Goal: Information Seeking & Learning: Learn about a topic

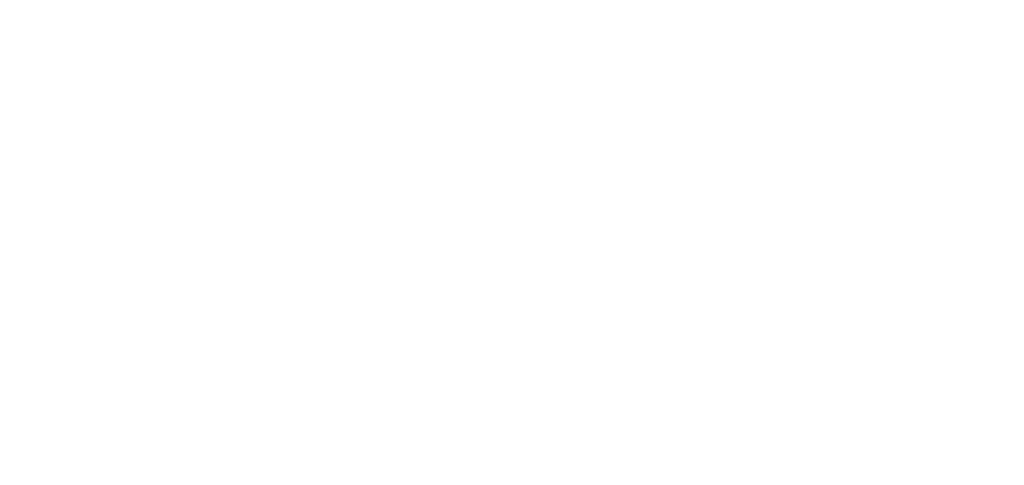
select select "Song"
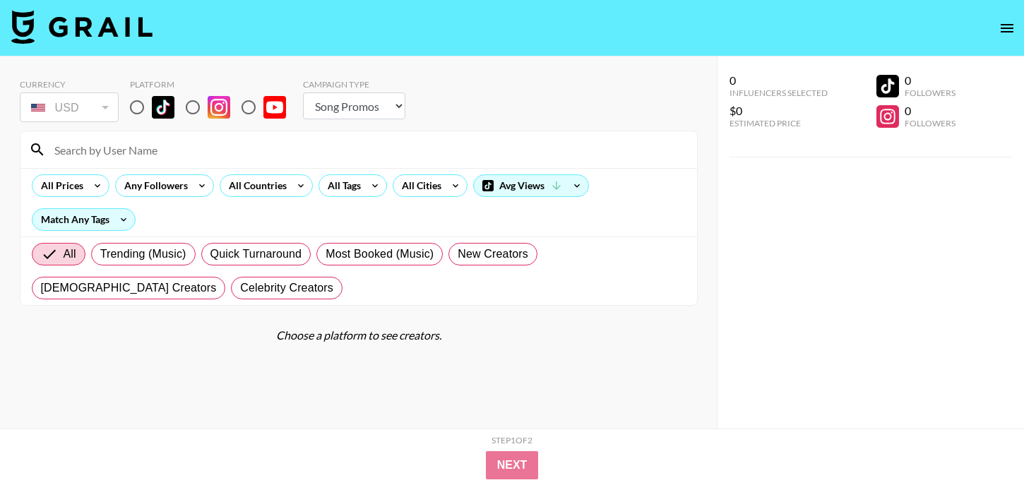
click at [131, 108] on input "radio" at bounding box center [137, 108] width 30 height 30
radio input "true"
click at [136, 108] on input "radio" at bounding box center [137, 108] width 30 height 30
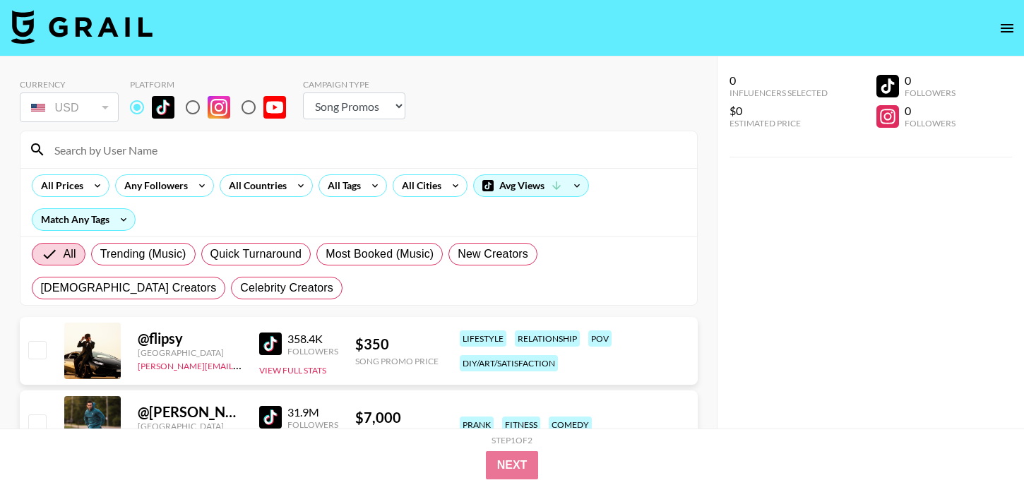
click at [133, 109] on input "radio" at bounding box center [137, 108] width 30 height 30
click at [345, 192] on div "All Tags" at bounding box center [341, 185] width 44 height 21
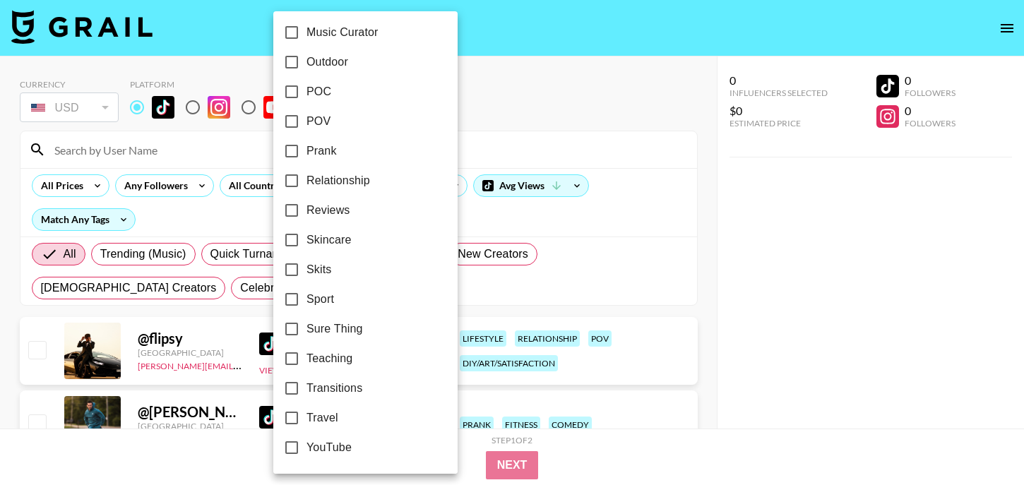
scroll to position [825, 0]
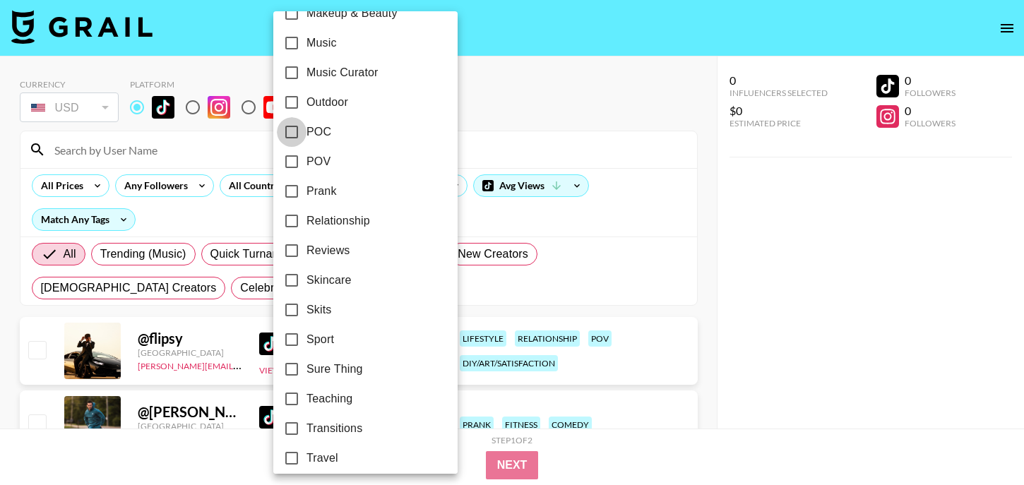
click at [293, 135] on input "POC" at bounding box center [292, 132] width 30 height 30
checkbox input "true"
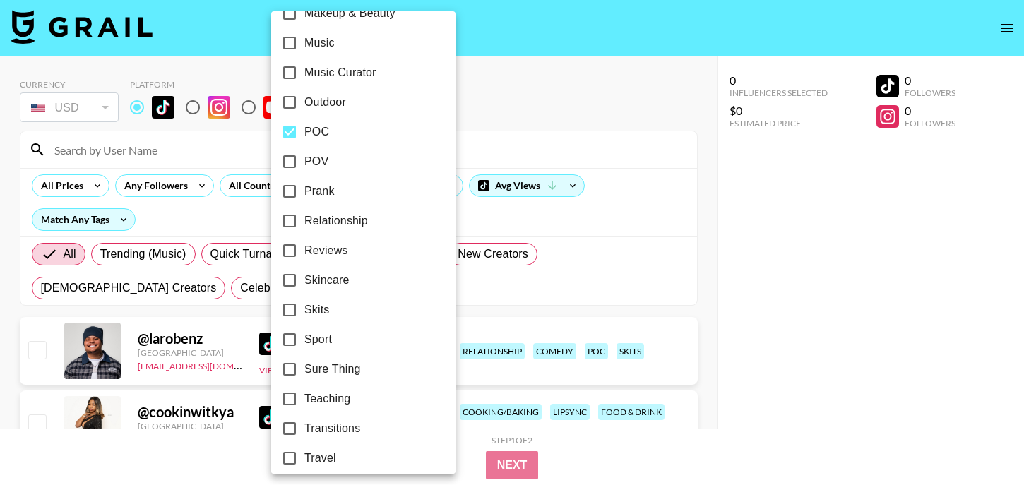
click at [529, 94] on div at bounding box center [512, 242] width 1024 height 485
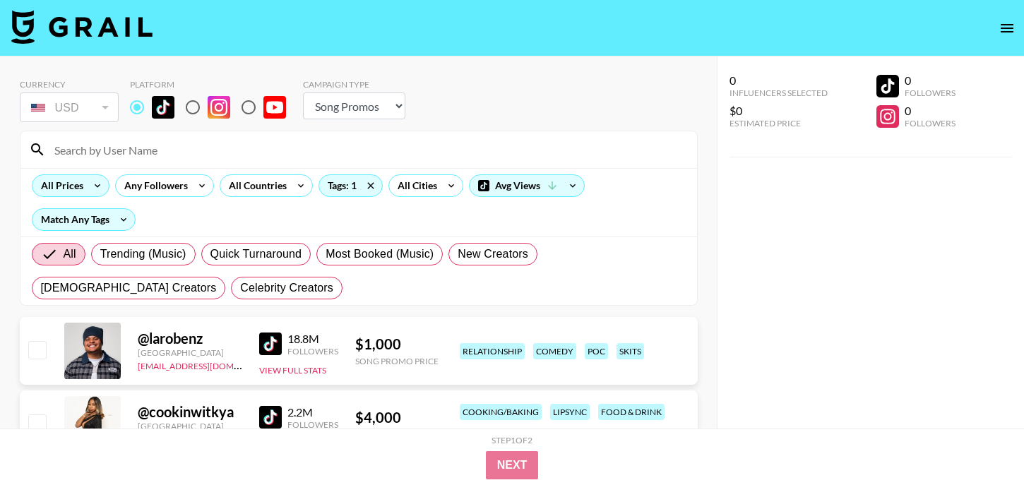
click at [83, 186] on div "All Prices" at bounding box center [59, 185] width 54 height 21
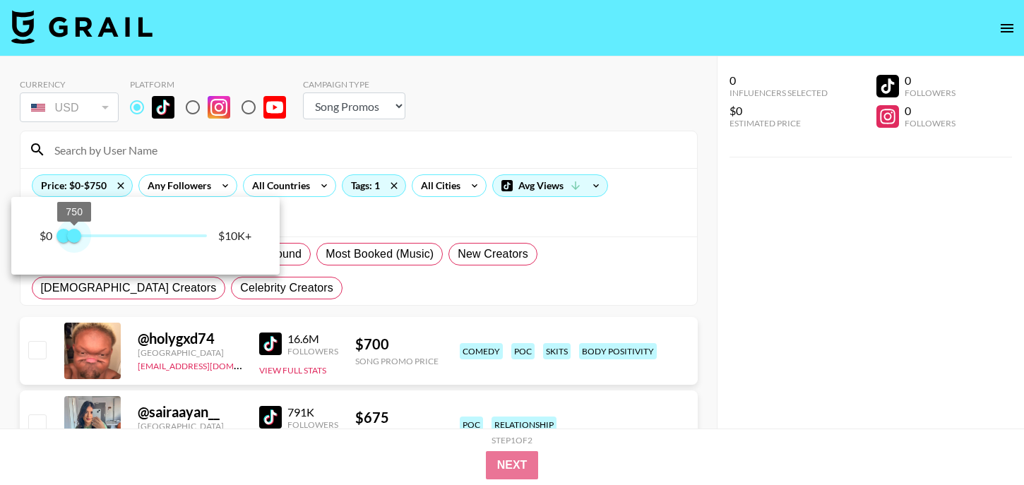
type input "1000"
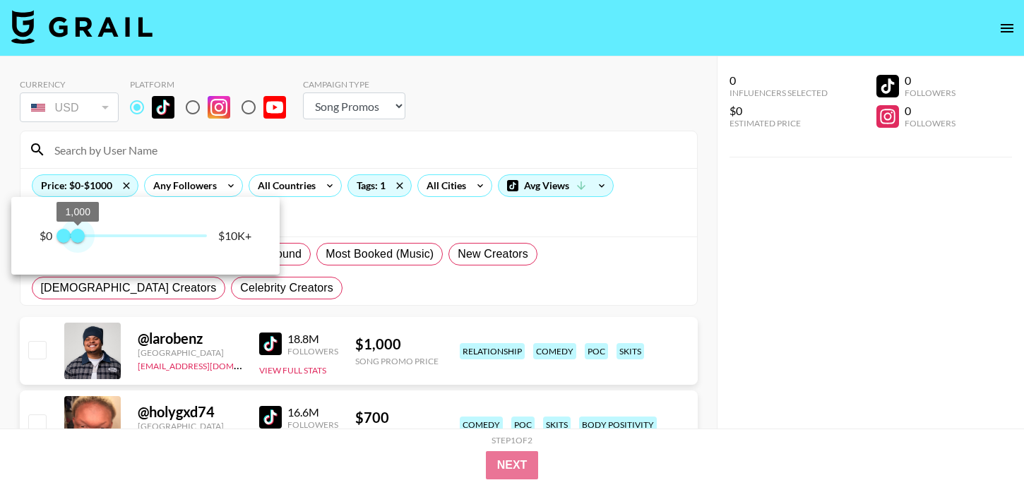
drag, startPoint x: 213, startPoint y: 226, endPoint x: 78, endPoint y: 227, distance: 134.9
click at [78, 229] on span "1,000" at bounding box center [78, 236] width 14 height 14
click at [473, 138] on div at bounding box center [512, 242] width 1024 height 485
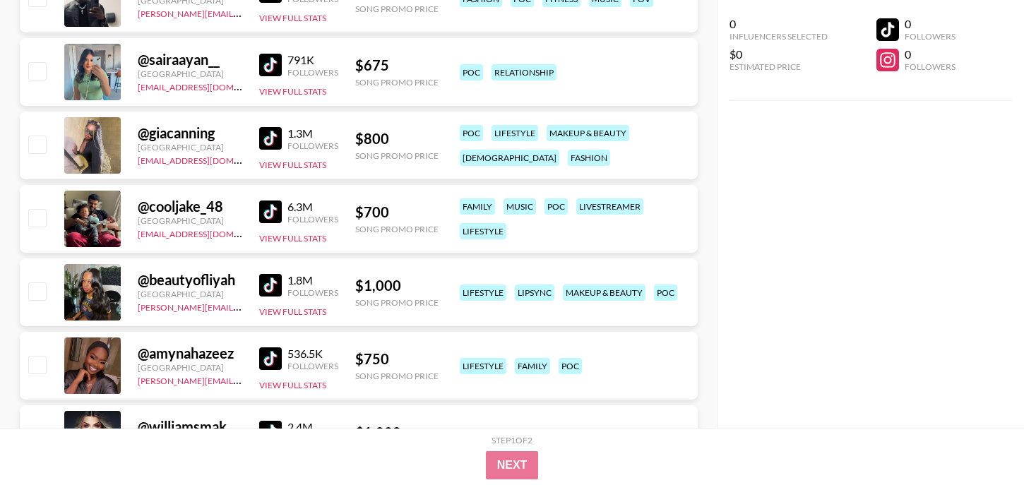
scroll to position [525, 0]
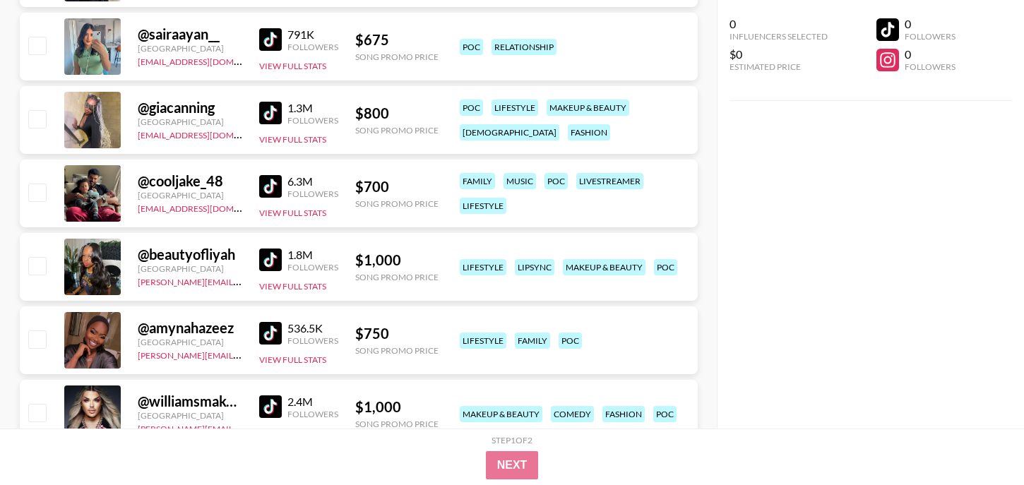
click at [265, 113] on img at bounding box center [270, 113] width 23 height 23
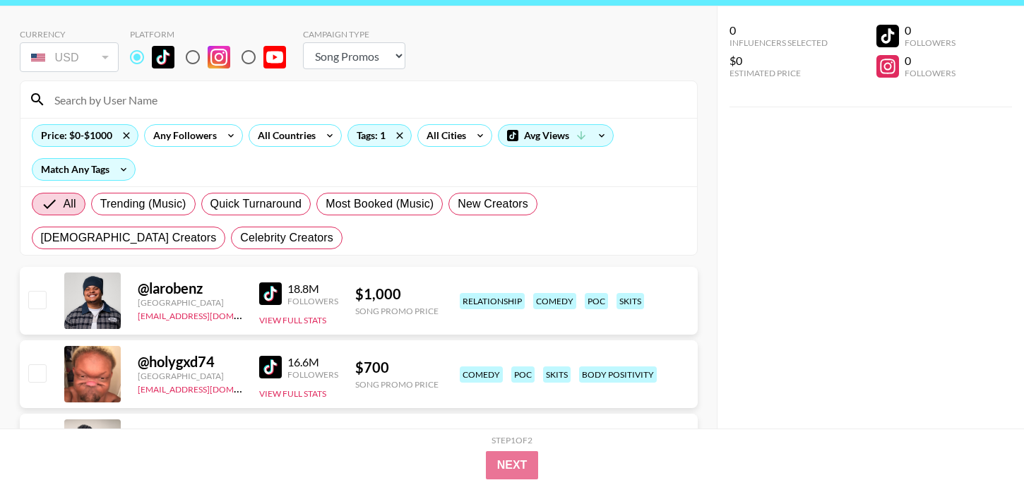
scroll to position [0, 0]
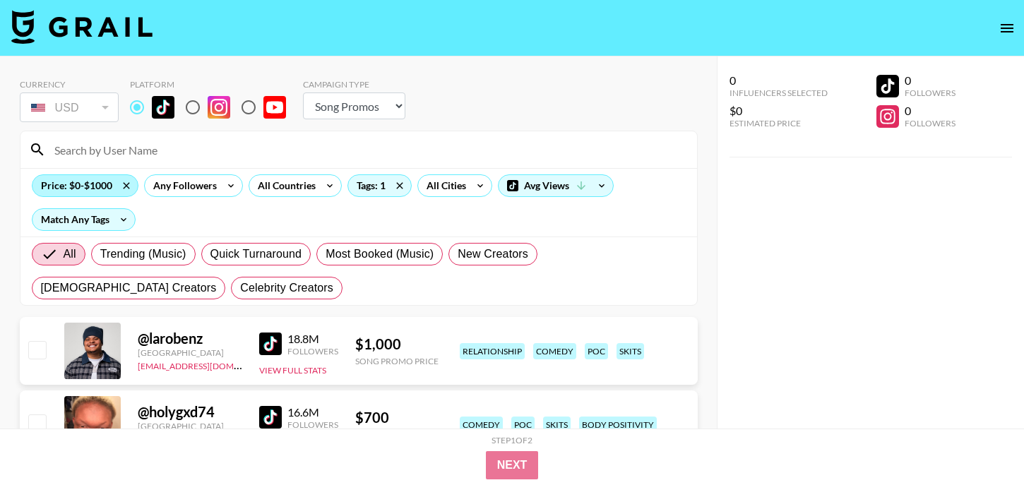
click at [84, 192] on div "Price: $0-$1000" at bounding box center [84, 185] width 105 height 21
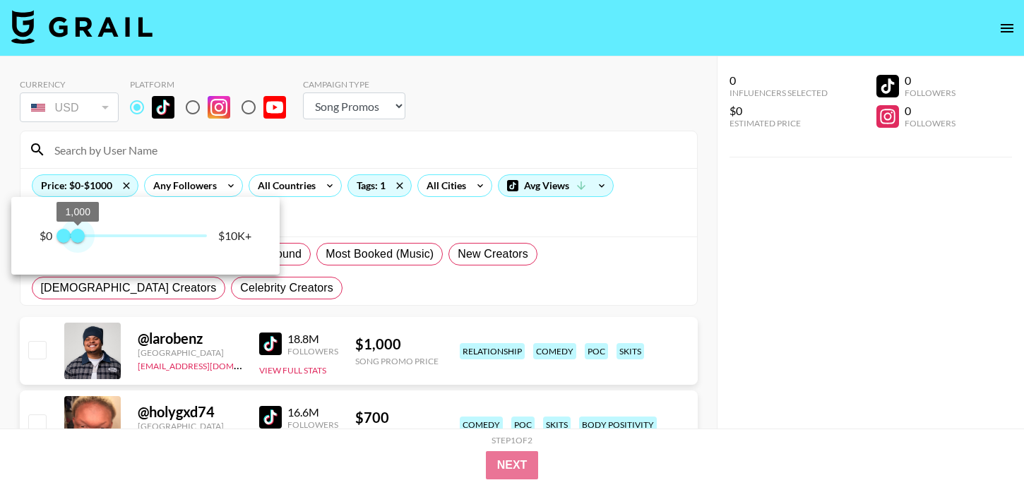
type input "750"
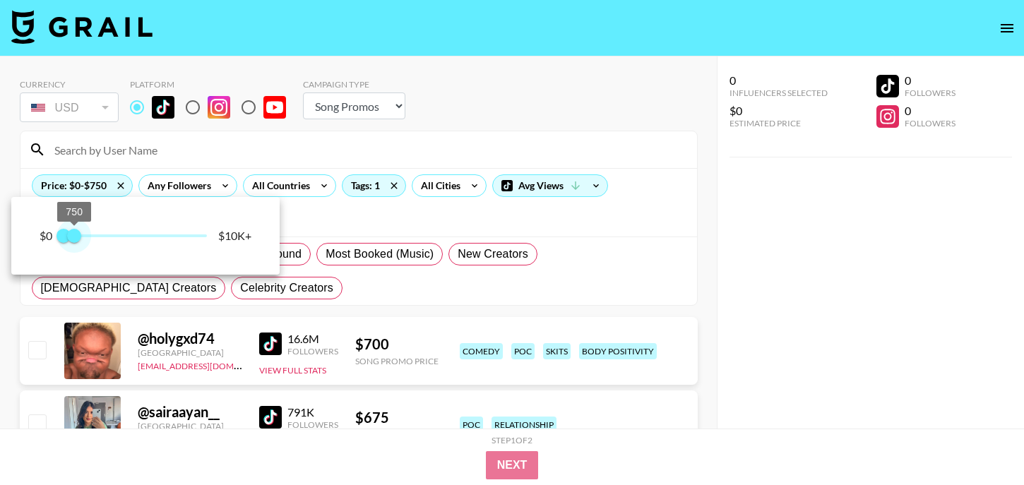
drag, startPoint x: 83, startPoint y: 236, endPoint x: 74, endPoint y: 236, distance: 8.5
click at [74, 236] on span "750" at bounding box center [74, 236] width 14 height 14
click at [446, 115] on div at bounding box center [512, 242] width 1024 height 485
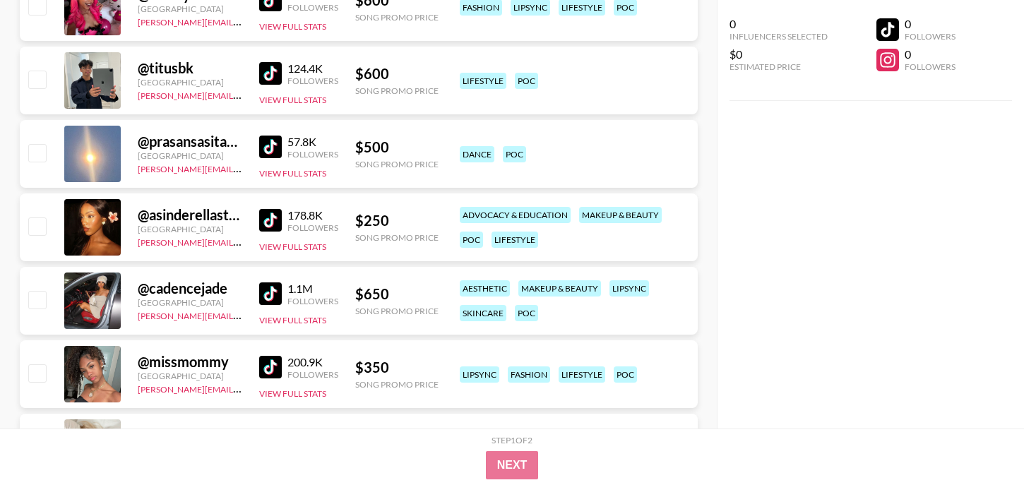
scroll to position [1152, 0]
click at [266, 220] on img at bounding box center [270, 219] width 23 height 23
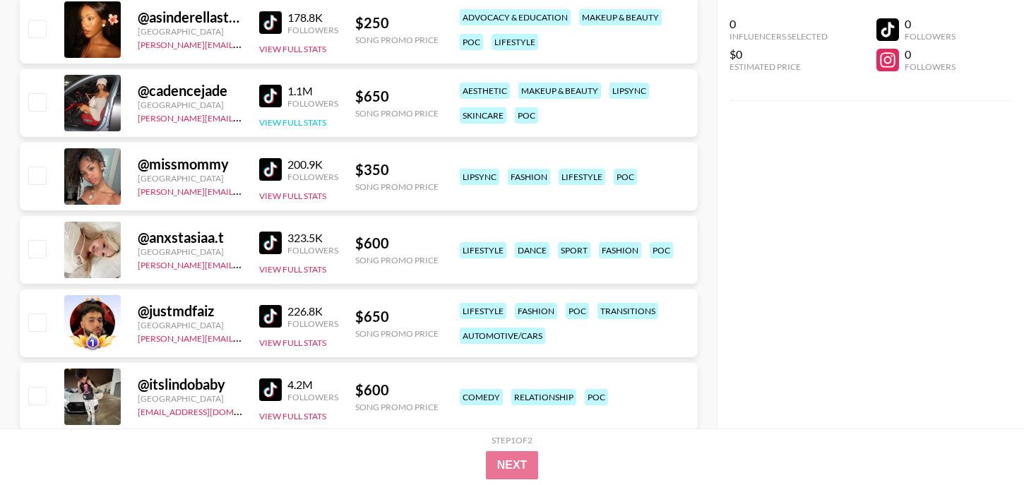
scroll to position [1366, 0]
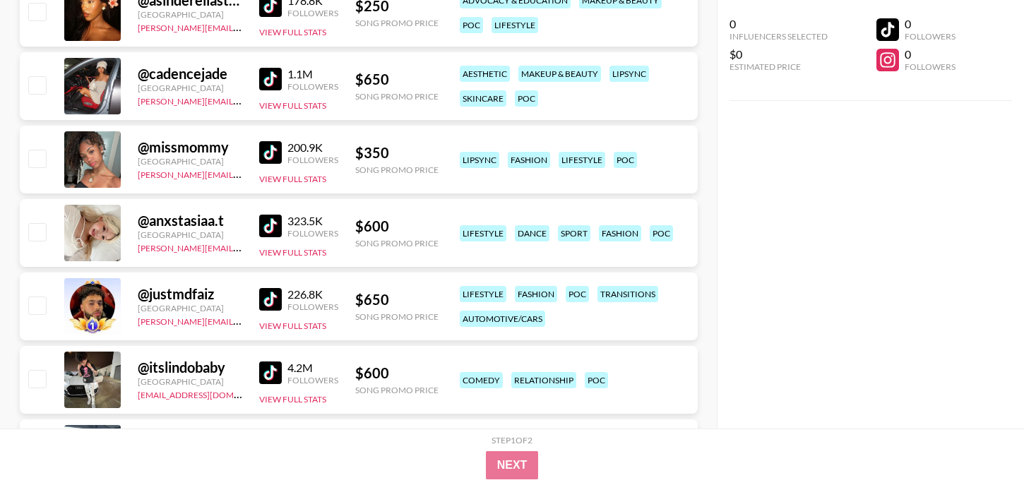
click at [256, 141] on div "@ missmommy [GEOGRAPHIC_DATA] [PERSON_NAME][EMAIL_ADDRESS][DOMAIN_NAME] 200.9K …" at bounding box center [359, 160] width 678 height 68
click at [275, 148] on img at bounding box center [270, 152] width 23 height 23
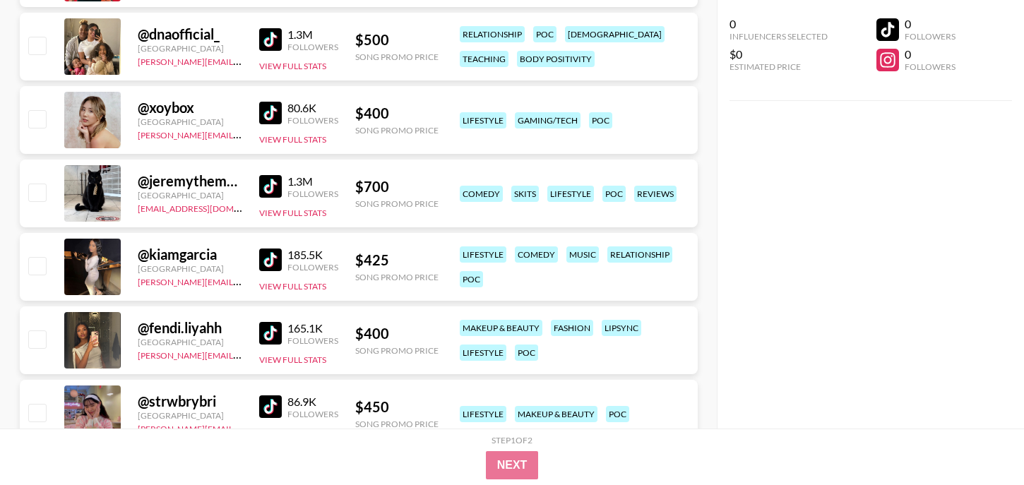
scroll to position [1998, 0]
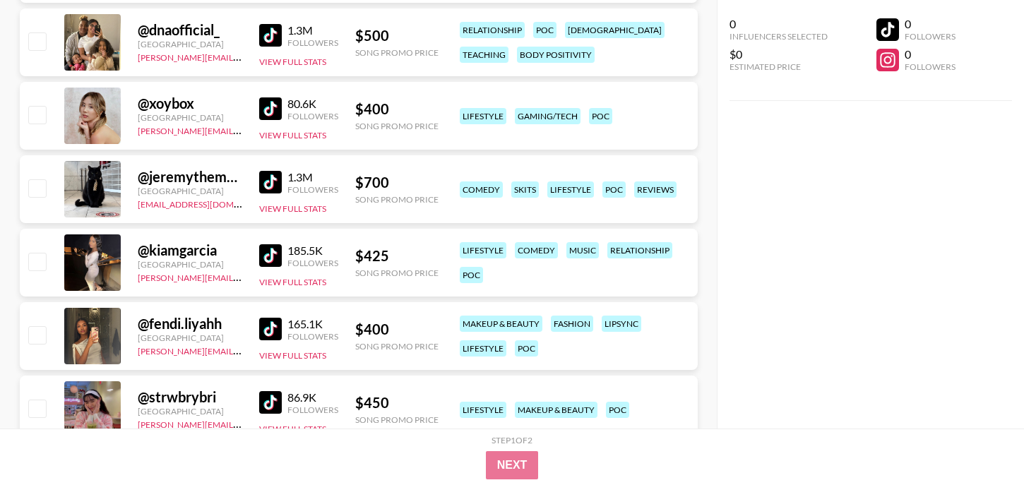
click at [266, 246] on img at bounding box center [270, 255] width 23 height 23
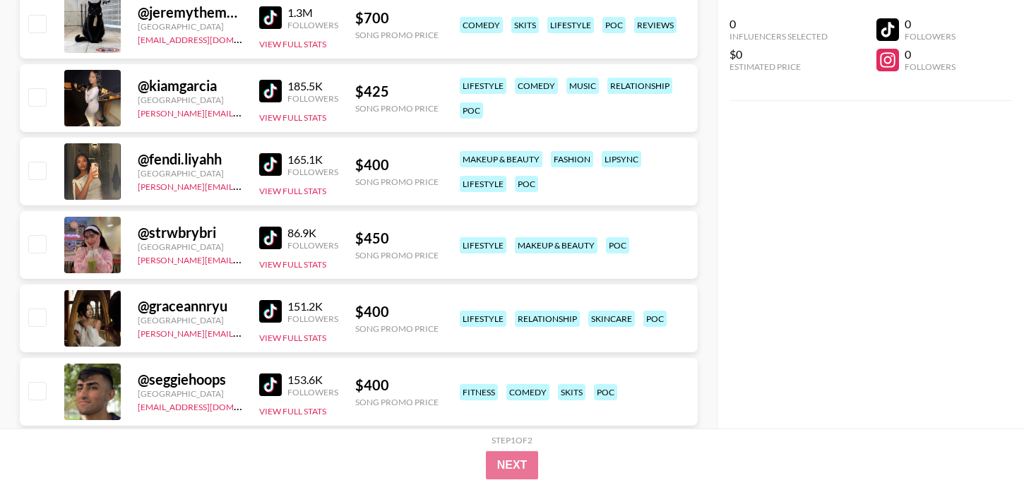
scroll to position [2186, 0]
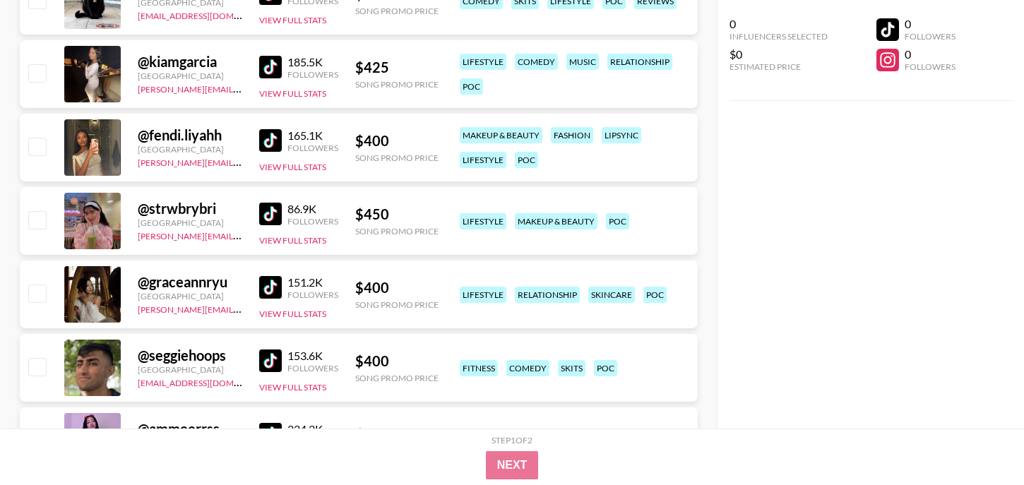
click at [270, 137] on img at bounding box center [270, 140] width 23 height 23
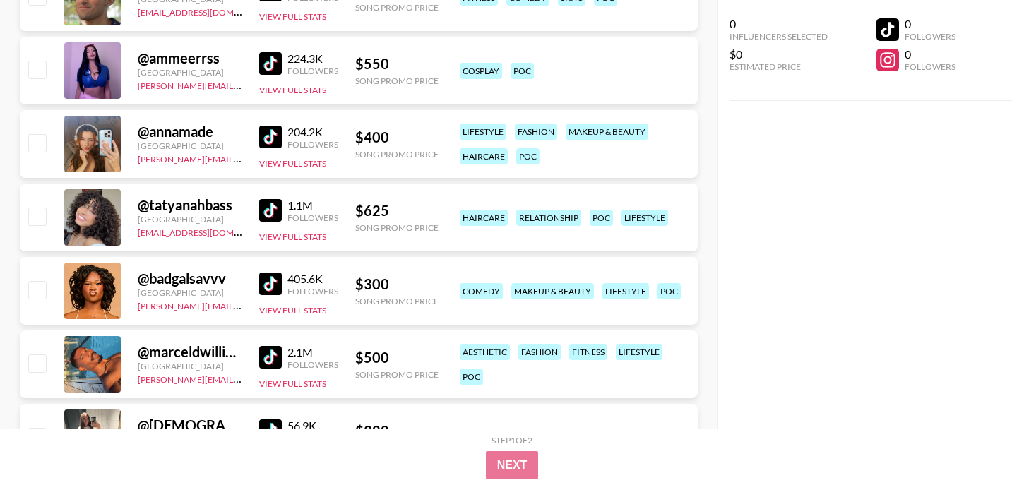
scroll to position [2803, 0]
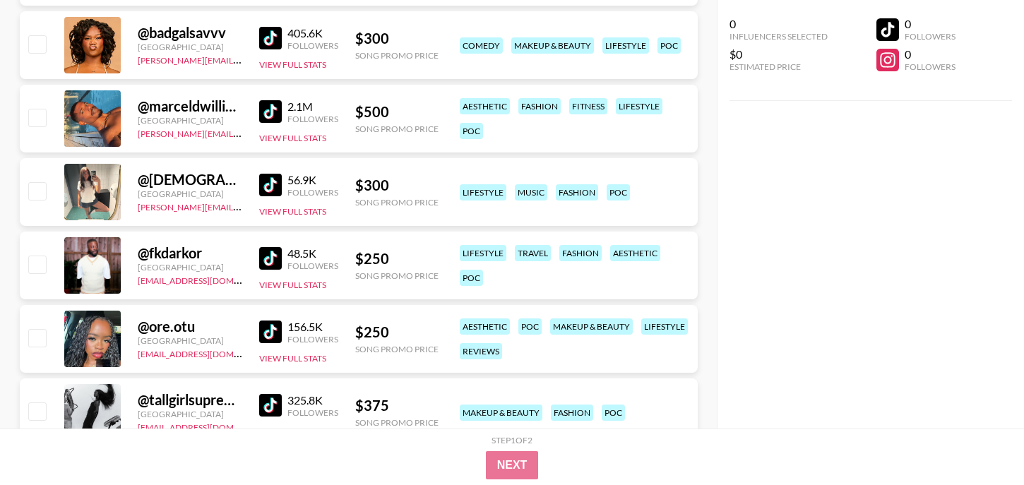
click at [274, 108] on img at bounding box center [270, 111] width 23 height 23
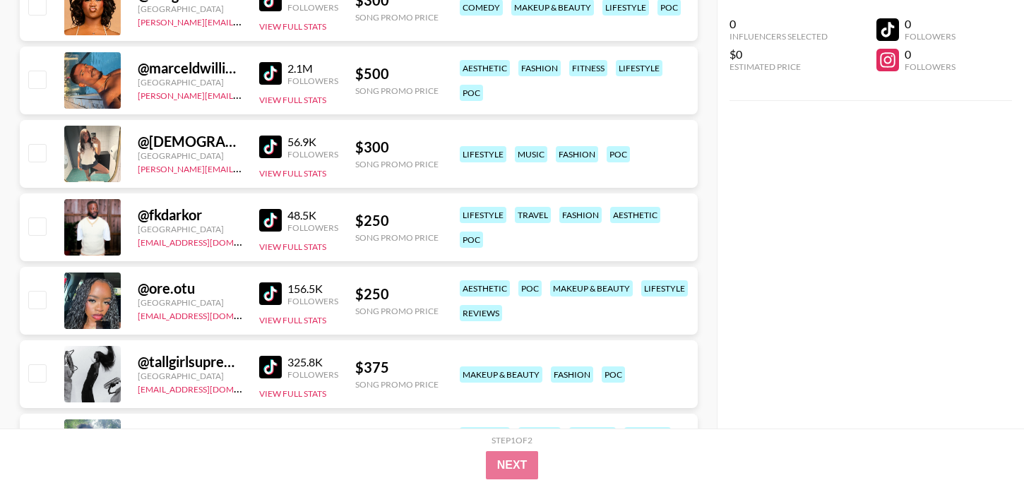
scroll to position [2842, 0]
click at [262, 220] on img at bounding box center [270, 219] width 23 height 23
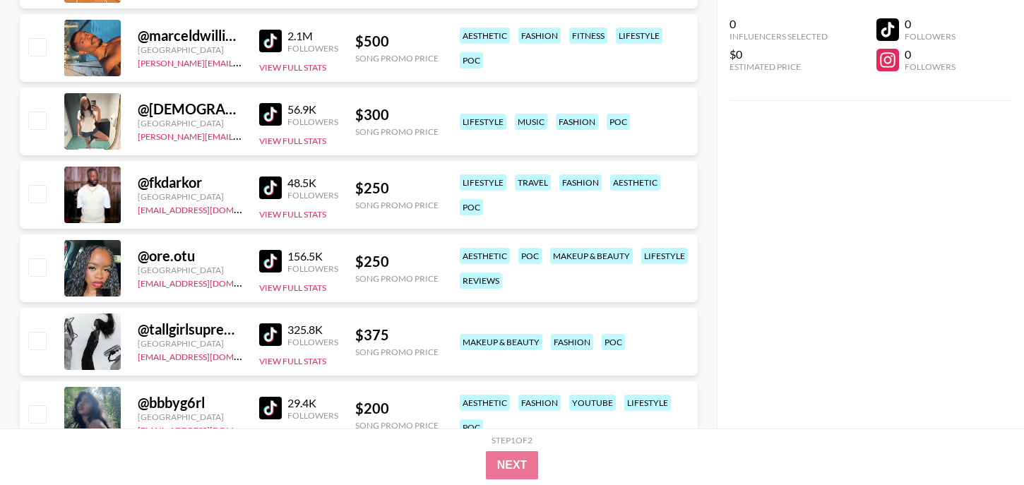
scroll to position [2890, 0]
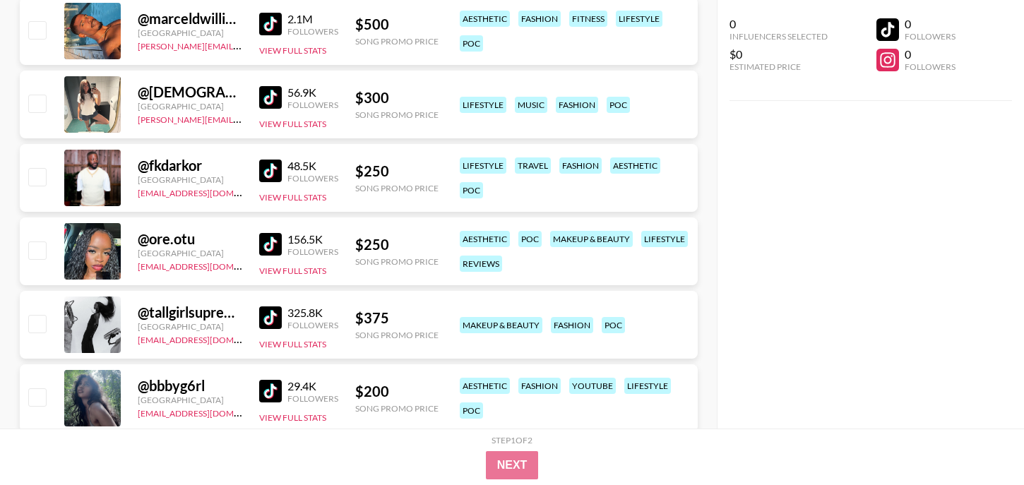
click at [273, 243] on img at bounding box center [270, 244] width 23 height 23
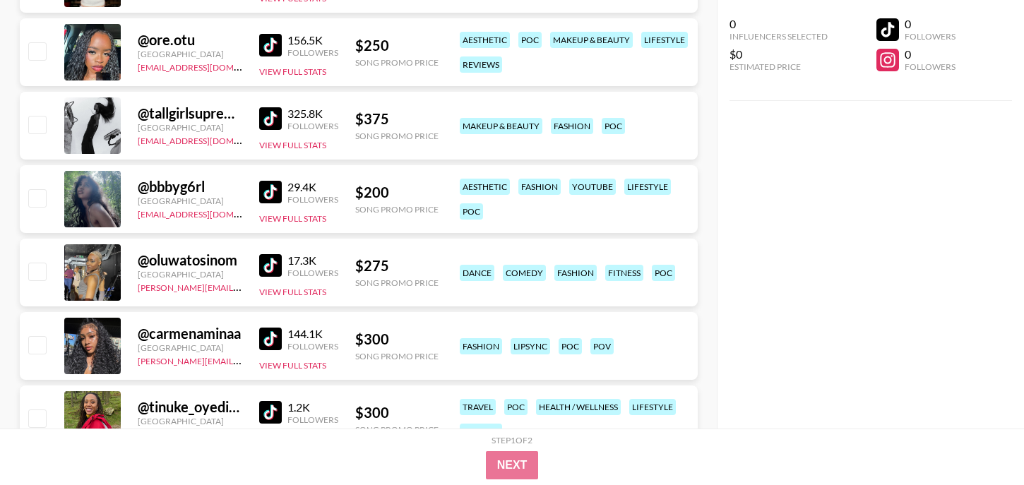
scroll to position [3154, 0]
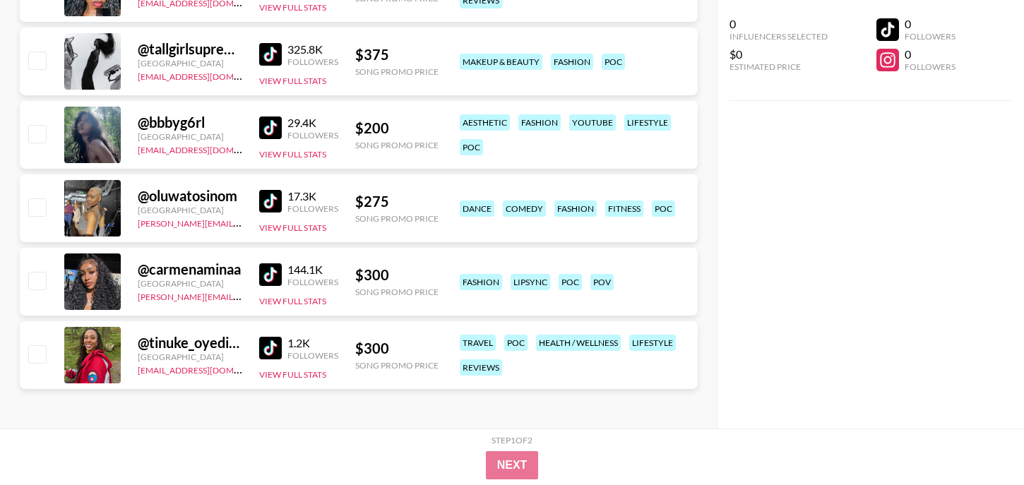
click at [267, 273] on img at bounding box center [270, 274] width 23 height 23
click at [276, 349] on img at bounding box center [270, 348] width 23 height 23
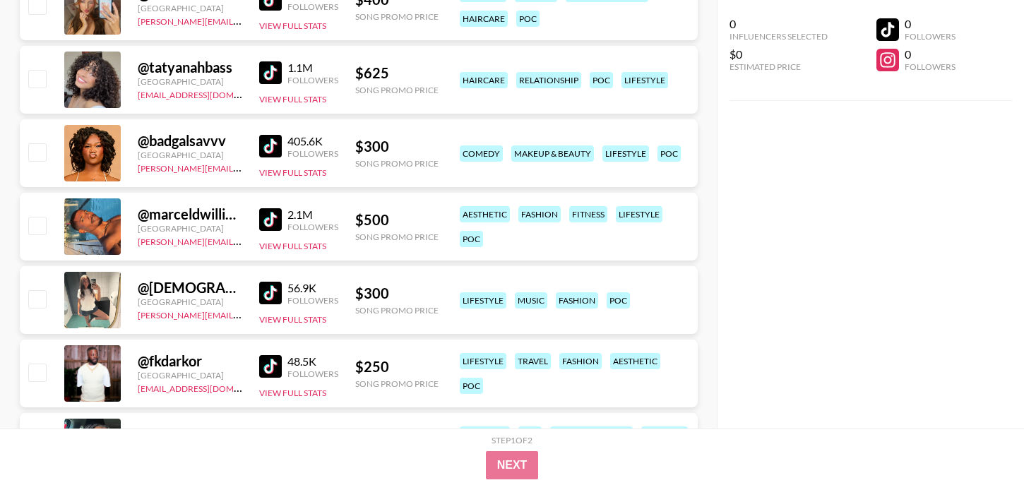
scroll to position [2692, 0]
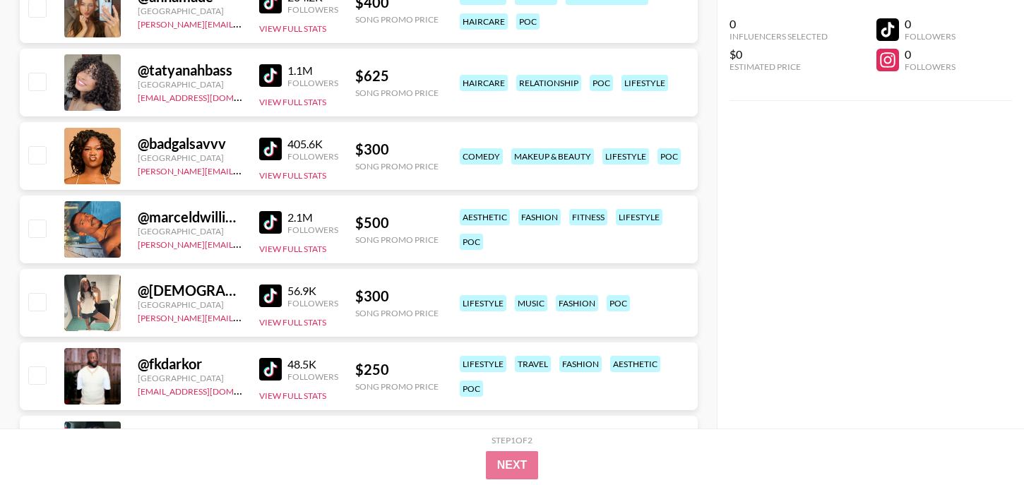
click at [268, 151] on img at bounding box center [270, 149] width 23 height 23
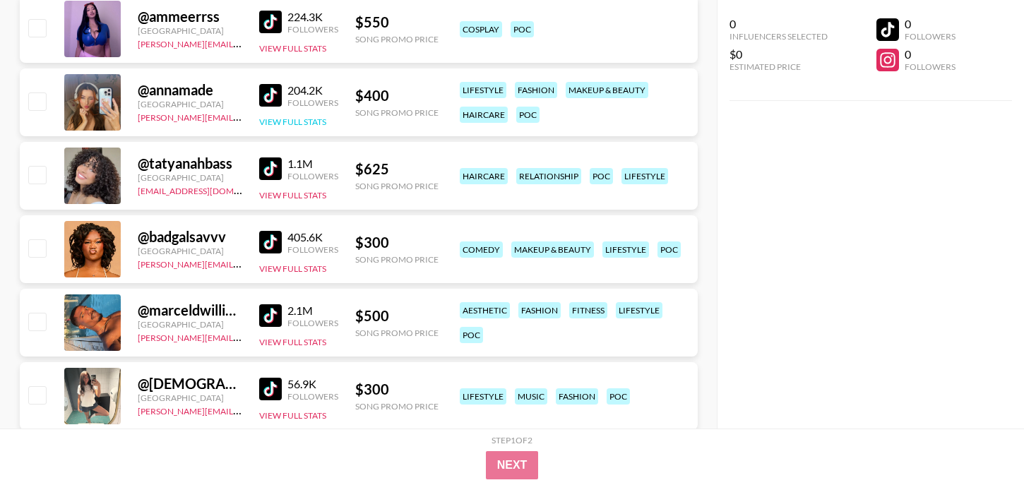
scroll to position [2572, 0]
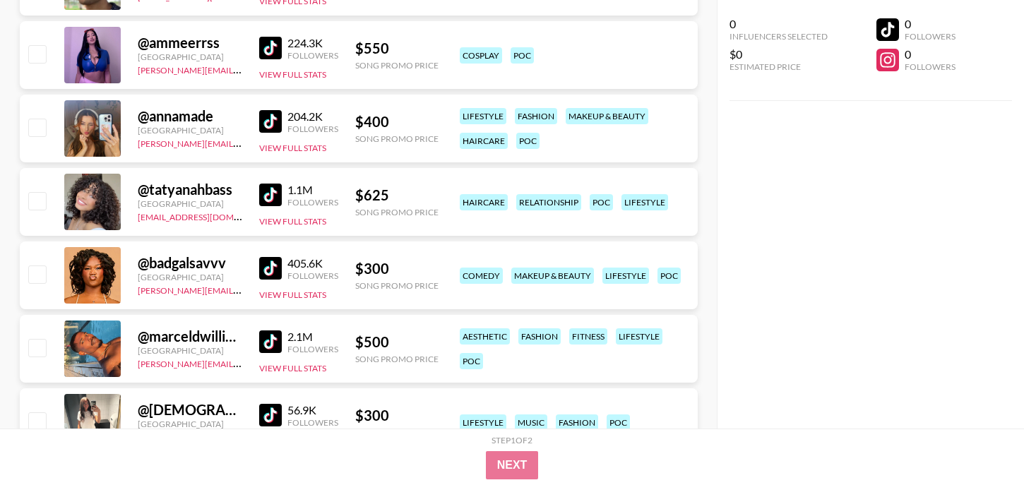
click at [268, 198] on img at bounding box center [270, 195] width 23 height 23
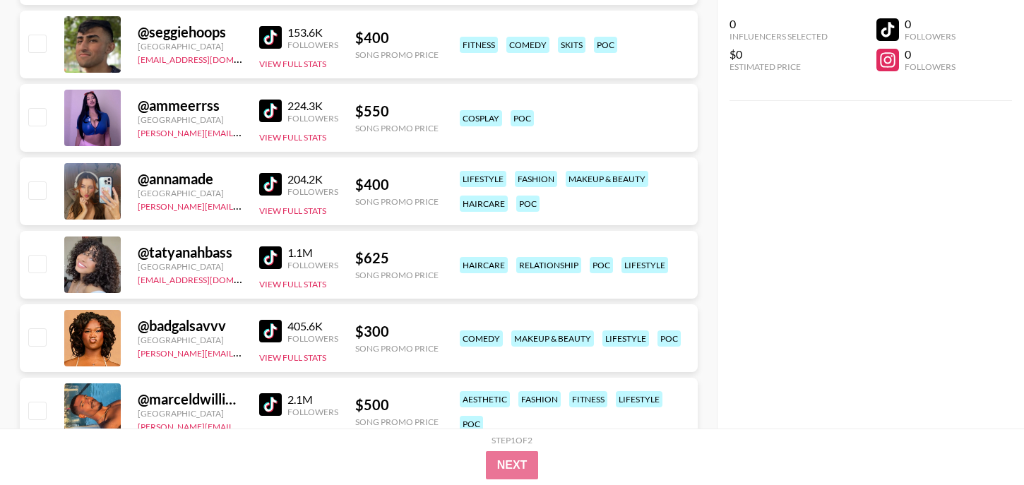
scroll to position [2509, 0]
click at [273, 100] on img at bounding box center [270, 111] width 23 height 23
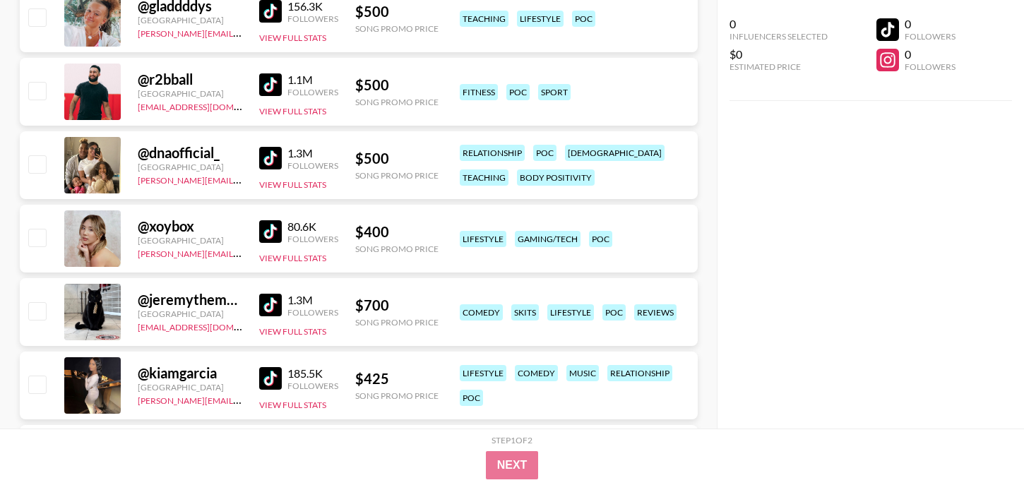
scroll to position [1869, 0]
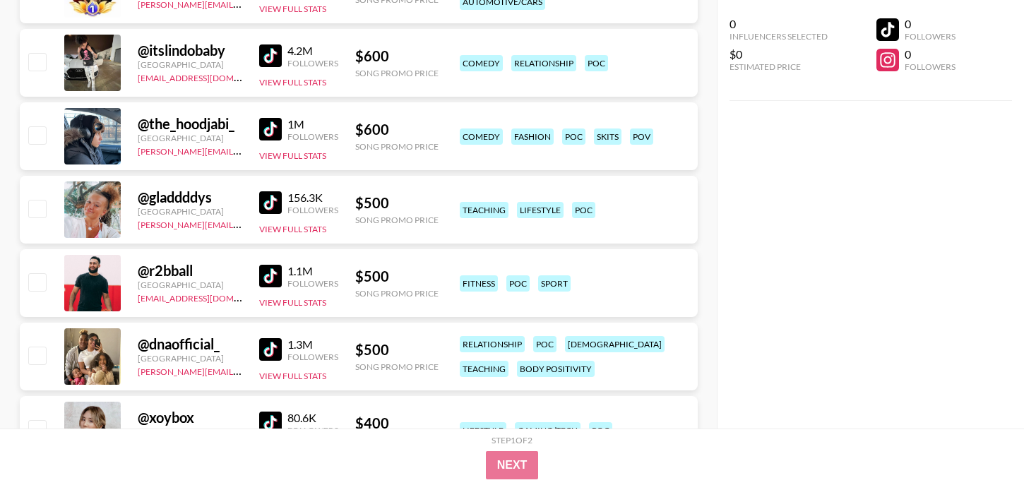
scroll to position [1681, 0]
